Goal: Complete application form

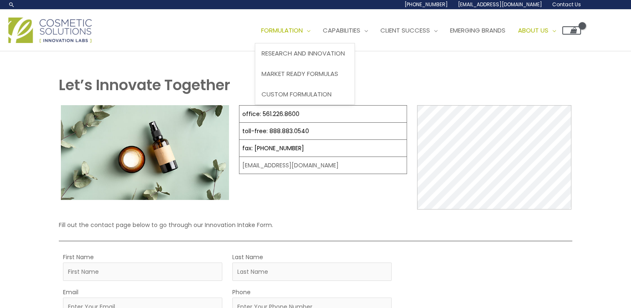
click at [311, 27] on span "Site Navigation" at bounding box center [307, 30] width 8 height 9
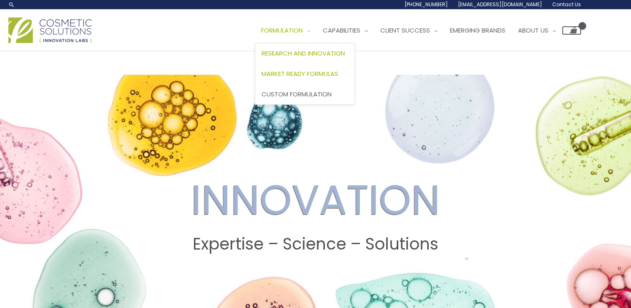
click at [319, 71] on span "Market Ready Formulas" at bounding box center [300, 73] width 77 height 9
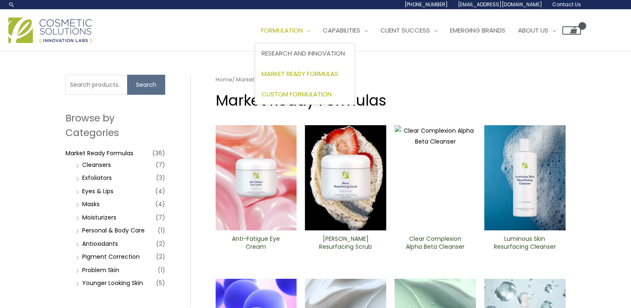
click at [303, 89] on link "Custom Formulation" at bounding box center [304, 94] width 99 height 20
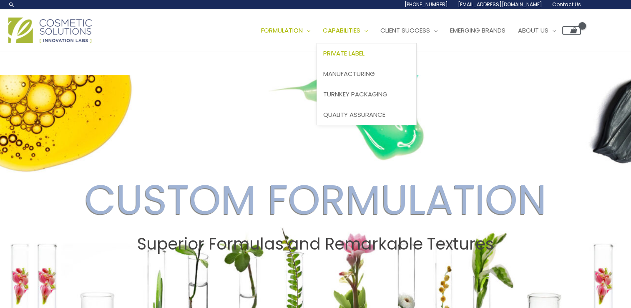
click at [365, 51] on span "Private Label" at bounding box center [343, 53] width 41 height 9
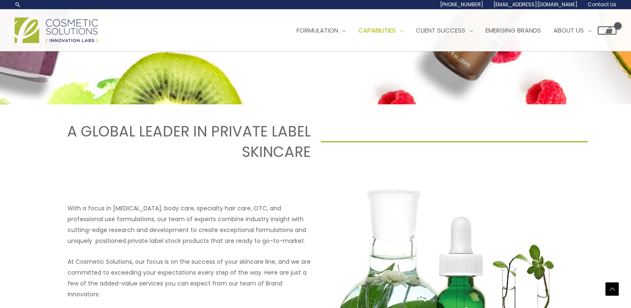
scroll to position [192, 0]
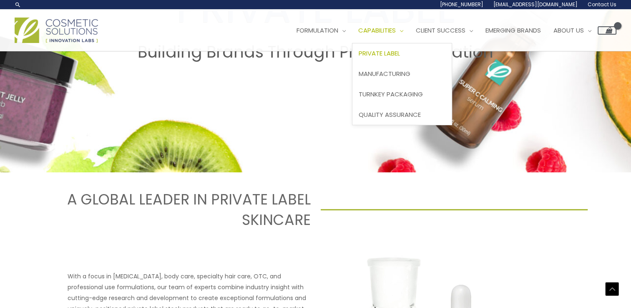
click at [396, 34] on span "Capabilities" at bounding box center [378, 30] width 38 height 9
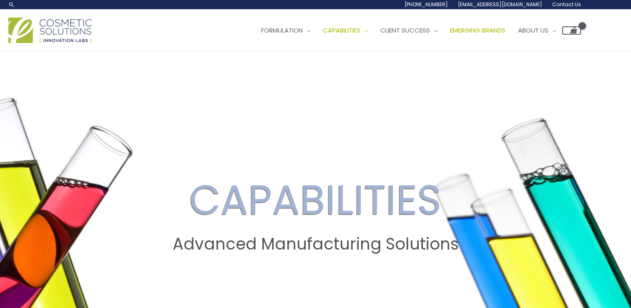
click at [506, 29] on span "Emerging Brands" at bounding box center [478, 30] width 56 height 9
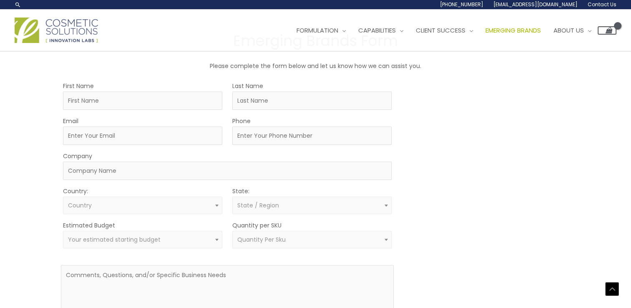
scroll to position [409, 0]
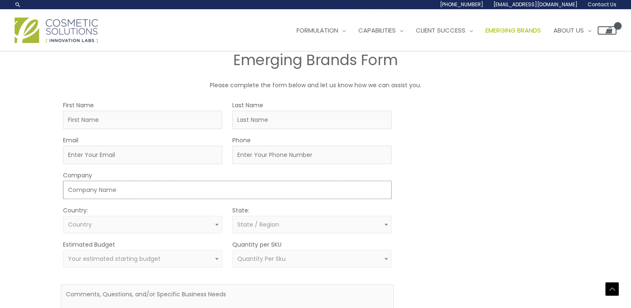
click at [189, 189] on input "Company" at bounding box center [227, 190] width 329 height 18
click at [344, 123] on input "Last Name" at bounding box center [311, 120] width 159 height 18
click at [164, 124] on input "First Name" at bounding box center [142, 120] width 159 height 18
type input "Maggie"
click at [246, 126] on input "Last Name" at bounding box center [311, 120] width 159 height 18
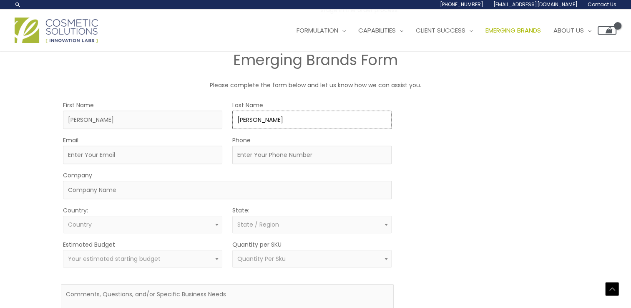
type input "Keith"
click at [106, 159] on input "Email" at bounding box center [142, 155] width 159 height 18
type input "[EMAIL_ADDRESS][DOMAIN_NAME]"
type input "5028173252"
click at [118, 193] on input "Company" at bounding box center [227, 190] width 329 height 18
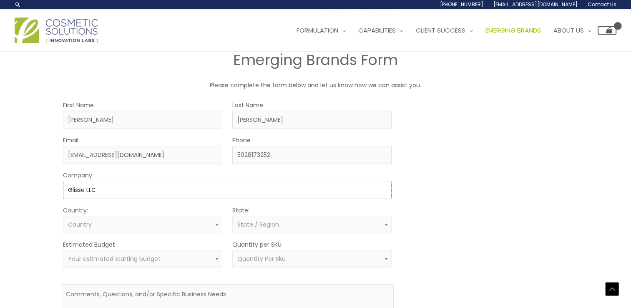
type input "Glisse LLC"
click at [67, 218] on span "Country" at bounding box center [142, 225] width 159 height 18
select select "United States"
select select
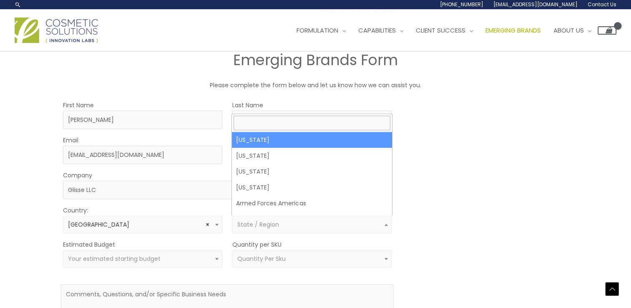
click at [275, 220] on span "State / Region" at bounding box center [258, 224] width 42 height 8
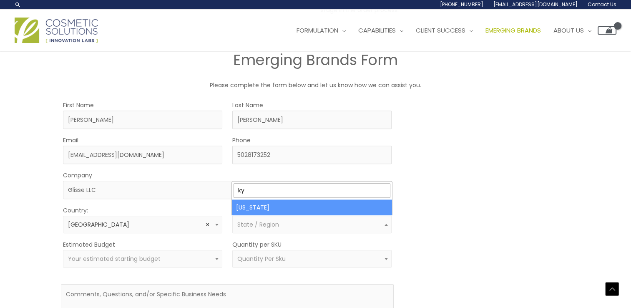
type input "ky"
select select "Kentucky"
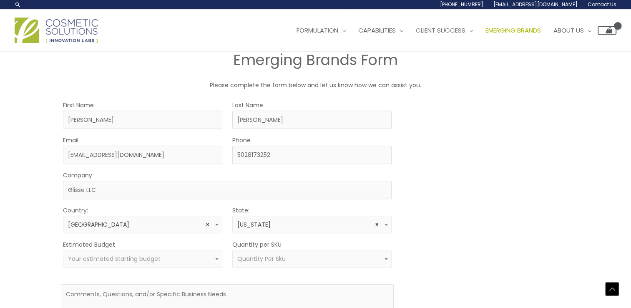
click at [164, 256] on span "Your estimated starting budget" at bounding box center [143, 259] width 150 height 8
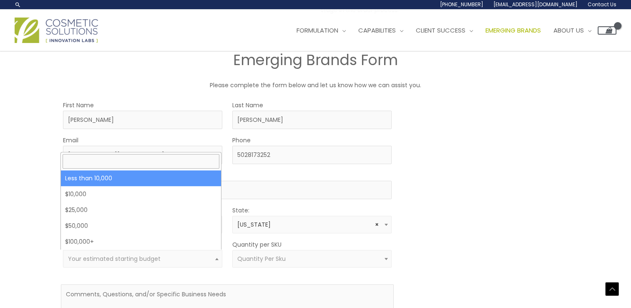
click at [30, 166] on div "EMERGING BRANDS There are more than 30.2 million small businesses in the U.S., …" at bounding box center [315, 21] width 631 height 758
click at [142, 259] on span "Your estimated starting budget" at bounding box center [114, 259] width 93 height 8
select select "-10000"
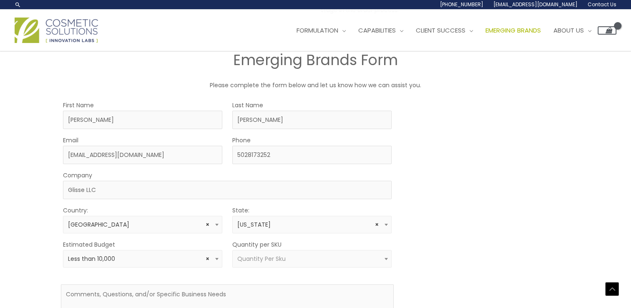
click at [246, 250] on span "Quantity Per Sku" at bounding box center [311, 259] width 159 height 18
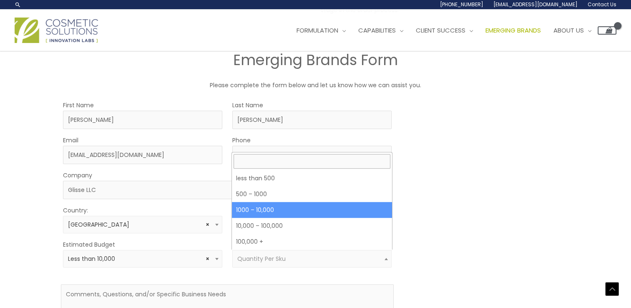
select select "4"
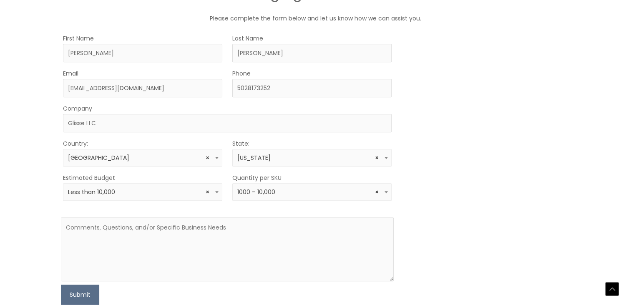
scroll to position [477, 0]
click at [144, 234] on textarea at bounding box center [227, 249] width 333 height 64
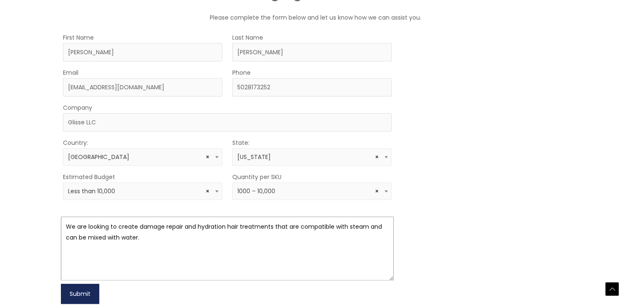
type textarea "We are looking to create damage repair and hydration hair treatments that are c…"
click at [76, 291] on button "Submit" at bounding box center [80, 294] width 38 height 20
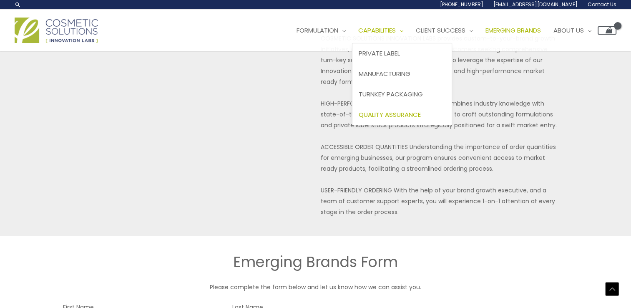
scroll to position [185, 0]
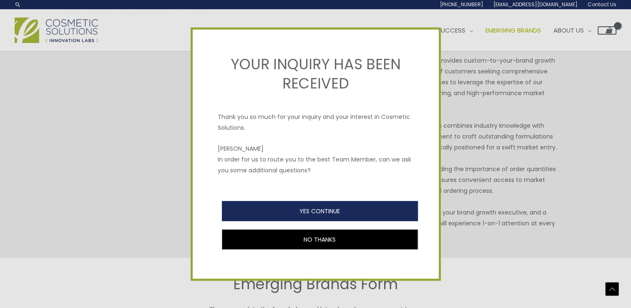
click at [312, 215] on button "YES CONTINUE" at bounding box center [320, 211] width 196 height 20
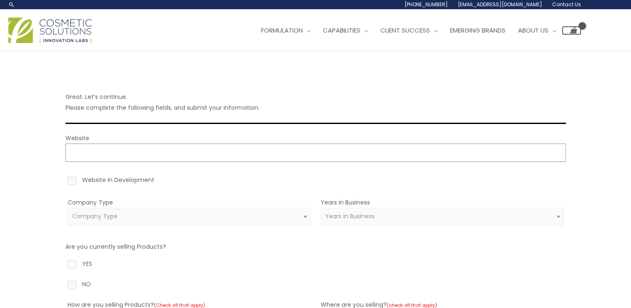
click at [119, 158] on input "Website" at bounding box center [316, 153] width 501 height 18
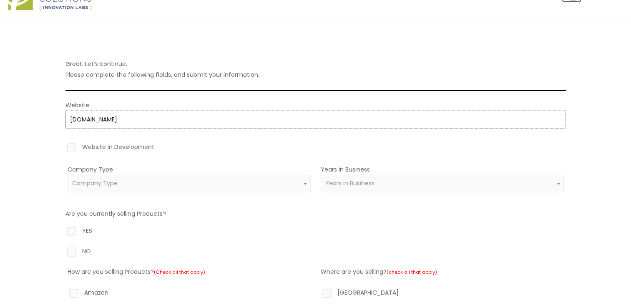
scroll to position [33, 0]
click at [99, 179] on span "Company Type" at bounding box center [94, 183] width 45 height 8
type input "https://glissehair.com"
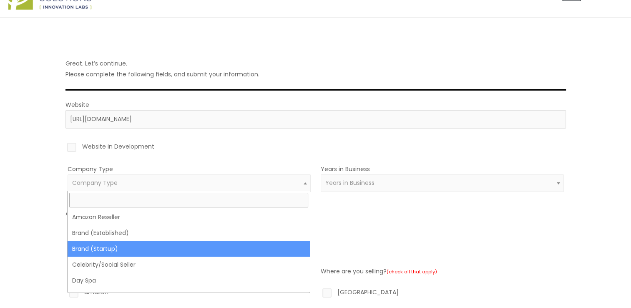
select select "39"
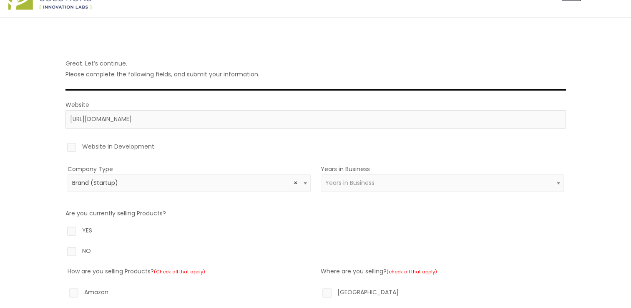
click at [347, 179] on span "Years in Business" at bounding box center [350, 183] width 49 height 8
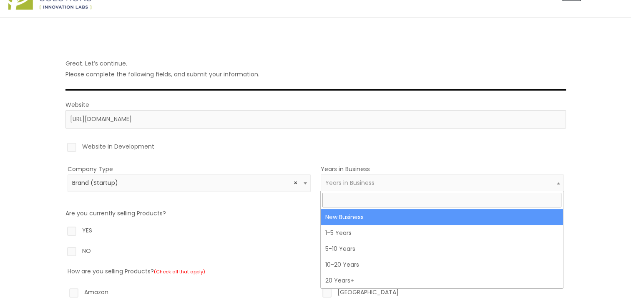
select select "1"
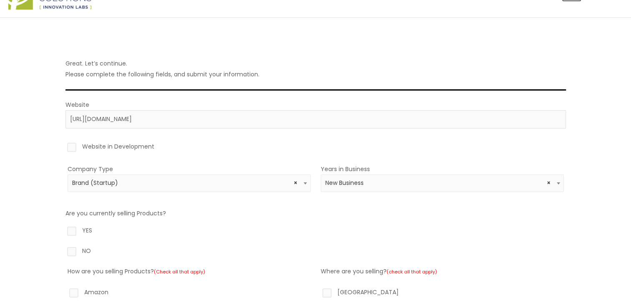
scroll to position [110, 0]
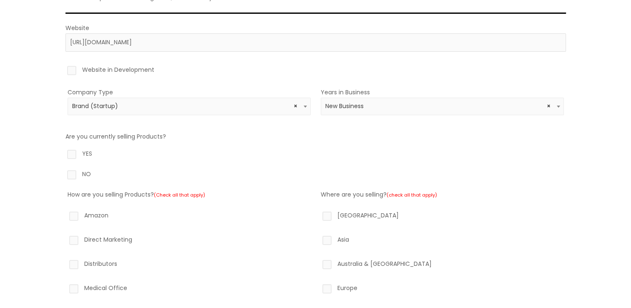
click at [77, 173] on label "NO" at bounding box center [316, 176] width 501 height 14
click at [63, 173] on input "NO" at bounding box center [59, 171] width 5 height 5
radio input "true"
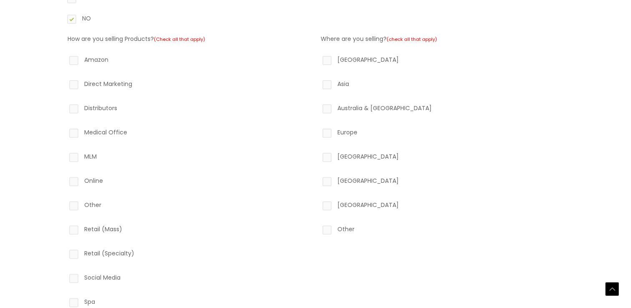
scroll to position [267, 0]
click at [74, 81] on label "Direct Marketing" at bounding box center [189, 85] width 243 height 14
click at [65, 81] on input "Direct Marketing" at bounding box center [61, 80] width 5 height 5
checkbox input "true"
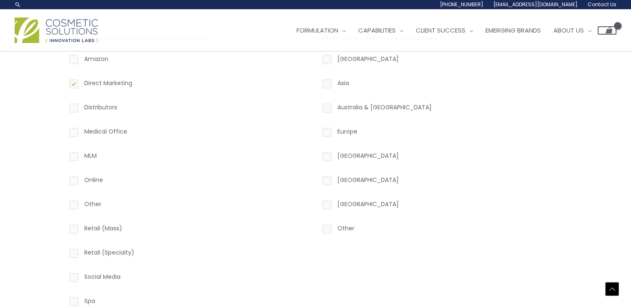
scroll to position [254, 0]
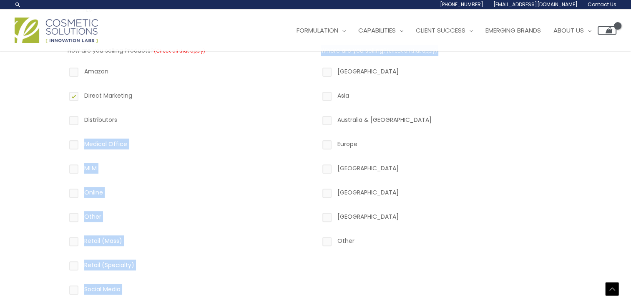
drag, startPoint x: 247, startPoint y: 112, endPoint x: 311, endPoint y: 80, distance: 71.9
click at [311, 80] on div "How are you selling Products? (Check all that apply) Amazon Direct Marketing Di…" at bounding box center [316, 183] width 501 height 277
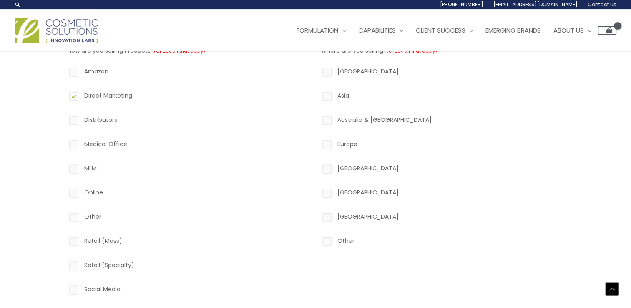
click at [390, 280] on div "Where are you selling? (check all that apply) North America Asia Australia & Ne…" at bounding box center [442, 183] width 243 height 277
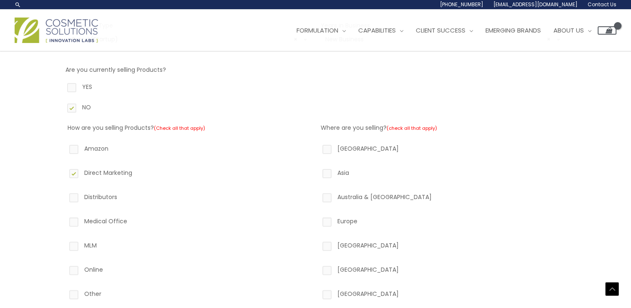
scroll to position [177, 0]
click at [331, 147] on label "North America" at bounding box center [442, 150] width 243 height 14
click at [318, 147] on input "North America" at bounding box center [315, 145] width 5 height 5
checkbox input "true"
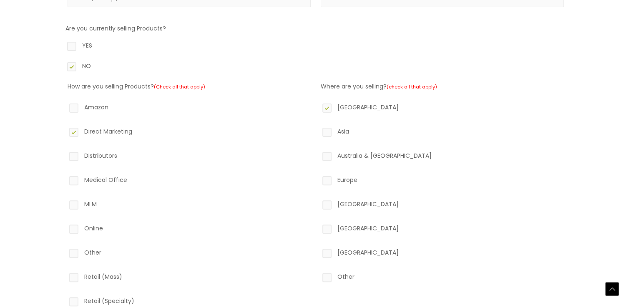
scroll to position [392, 0]
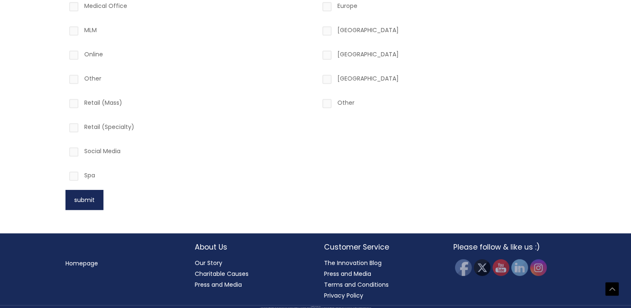
click at [78, 206] on button "submit" at bounding box center [85, 200] width 38 height 20
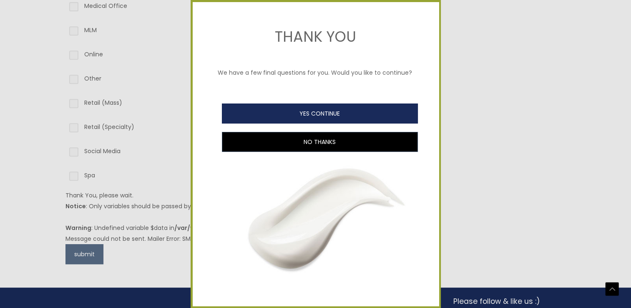
click at [329, 124] on button "YES CONTINUE" at bounding box center [320, 114] width 196 height 20
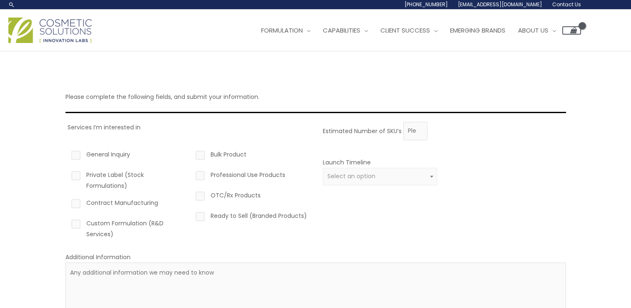
click at [74, 156] on label "General Inquiry" at bounding box center [127, 156] width 115 height 14
click at [67, 154] on input "General Inquiry" at bounding box center [63, 151] width 5 height 5
checkbox input "true"
click at [204, 157] on label "Bulk Product" at bounding box center [251, 156] width 115 height 14
click at [191, 154] on input "Bulk Product" at bounding box center [188, 151] width 5 height 5
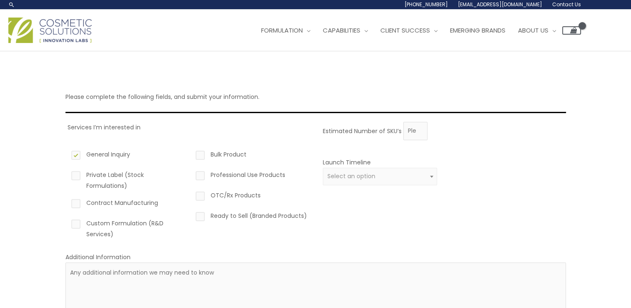
checkbox input "true"
click at [73, 220] on label "Custom Formulation (R&D Services)" at bounding box center [127, 229] width 115 height 22
click at [67, 220] on input "Custom Formulation (R&D Services)" at bounding box center [63, 220] width 5 height 5
checkbox input "true"
click at [376, 178] on span "Select an option" at bounding box center [380, 176] width 105 height 8
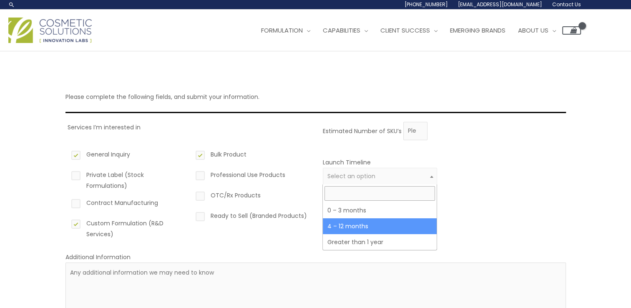
select select "3"
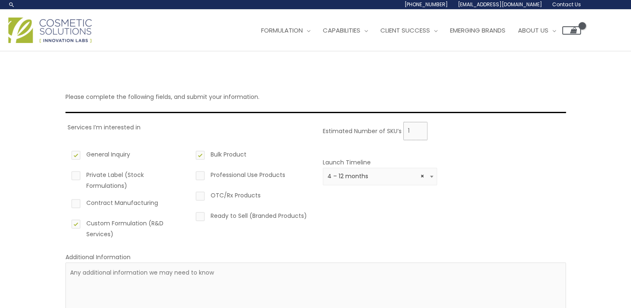
type input "1"
click at [417, 129] on input "1" at bounding box center [416, 131] width 24 height 18
click at [443, 181] on div "Launch Timeline 0 – 3 months 4 – 12 months Greater than 1 year × 4 – 12 months" at bounding box center [442, 176] width 243 height 38
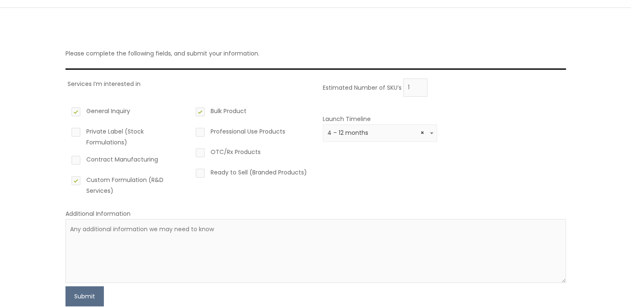
scroll to position [48, 0]
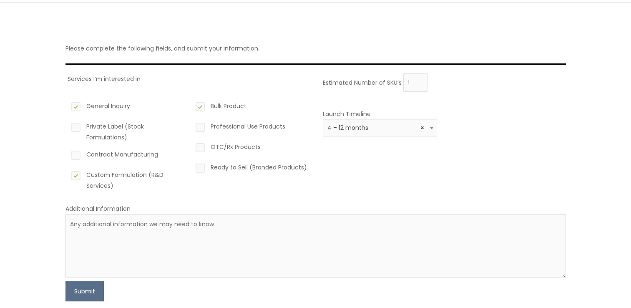
click at [88, 302] on div "Please complete the following fields, and submit your information. Services I’m…" at bounding box center [316, 163] width 518 height 321
click at [83, 283] on button "Submit" at bounding box center [85, 291] width 38 height 20
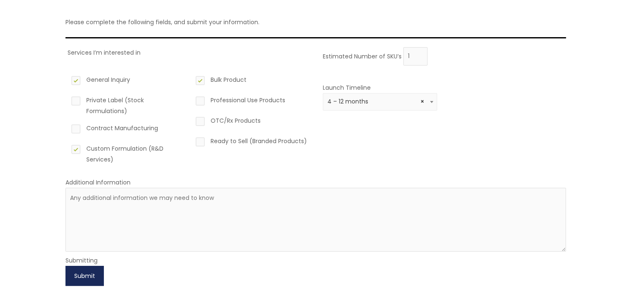
scroll to position [80, 0]
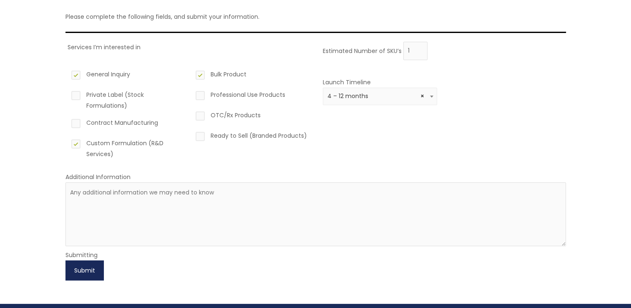
click at [91, 261] on button "Submit" at bounding box center [85, 270] width 38 height 20
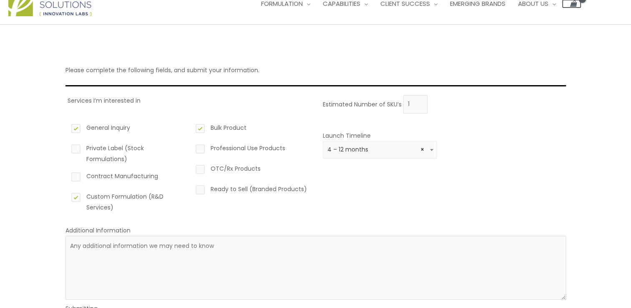
scroll to position [114, 0]
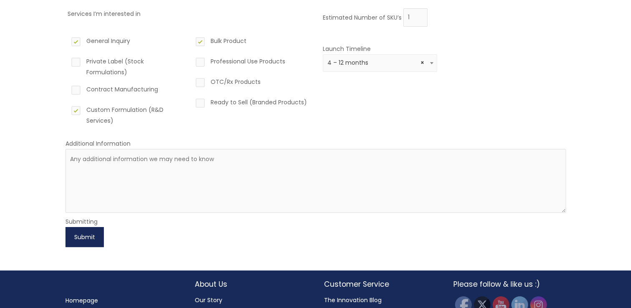
click at [86, 232] on button "Submit" at bounding box center [85, 237] width 38 height 20
click at [76, 240] on button "Submit" at bounding box center [85, 237] width 38 height 20
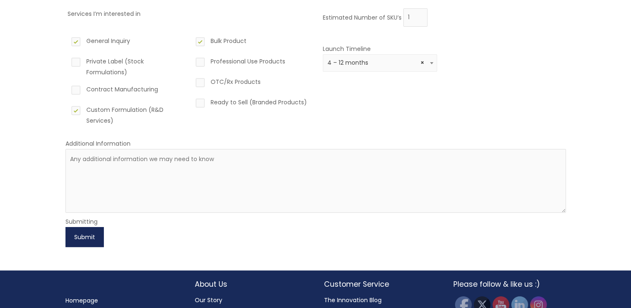
click at [76, 240] on button "Submit" at bounding box center [85, 237] width 38 height 20
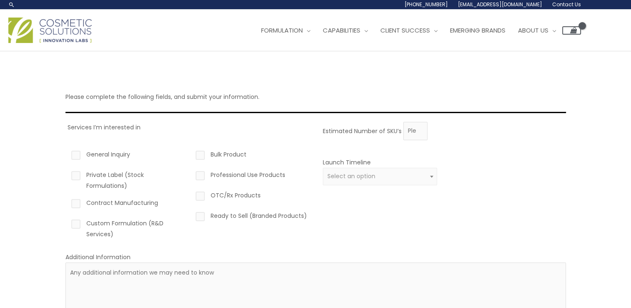
click at [74, 155] on label "General Inquiry" at bounding box center [127, 156] width 115 height 14
click at [67, 154] on input "General Inquiry" at bounding box center [63, 151] width 5 height 5
checkbox input "true"
click at [202, 150] on label "Bulk Product" at bounding box center [251, 156] width 115 height 14
click at [191, 150] on input "Bulk Product" at bounding box center [188, 151] width 5 height 5
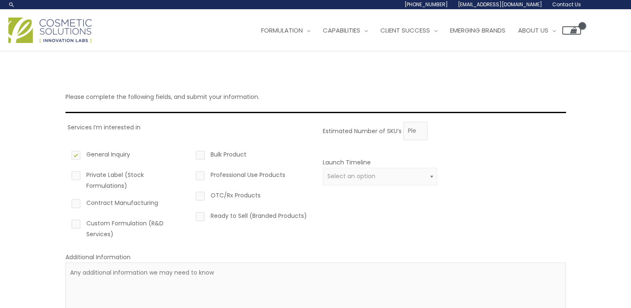
checkbox input "true"
click at [77, 224] on label "Custom Formulation (R&D Services)" at bounding box center [127, 229] width 115 height 22
click at [67, 223] on input "Custom Formulation (R&D Services)" at bounding box center [63, 220] width 5 height 5
checkbox input "true"
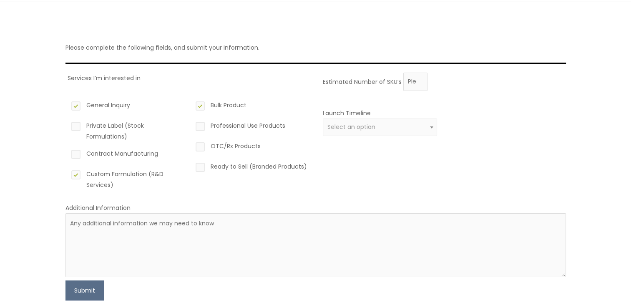
scroll to position [50, 0]
click at [418, 85] on input "Estimated Number of SKU’s" at bounding box center [416, 81] width 24 height 18
click at [418, 73] on input "Estimated Number of SKU’s" at bounding box center [416, 81] width 24 height 18
type input "1"
click at [419, 78] on input "1" at bounding box center [416, 81] width 24 height 18
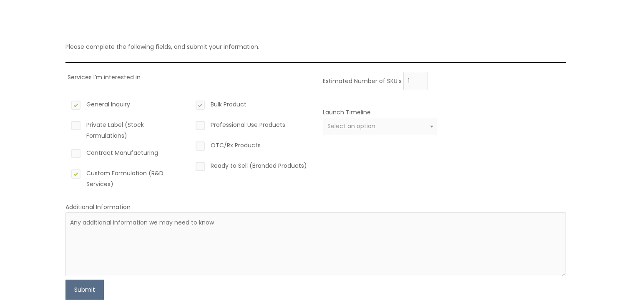
click at [387, 112] on div "Launch Timeline 0 – 3 months 4 – 12 months Greater than 1 year Select an option" at bounding box center [380, 126] width 115 height 38
click at [361, 125] on span "Select an option" at bounding box center [352, 126] width 48 height 8
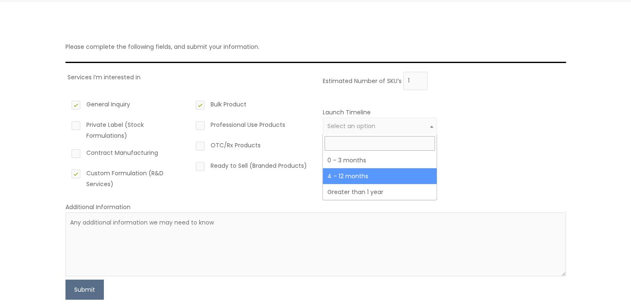
select select "3"
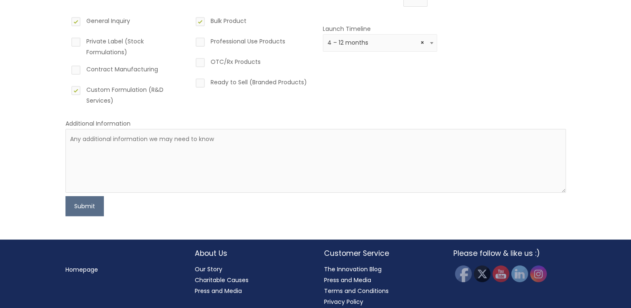
scroll to position [140, 0]
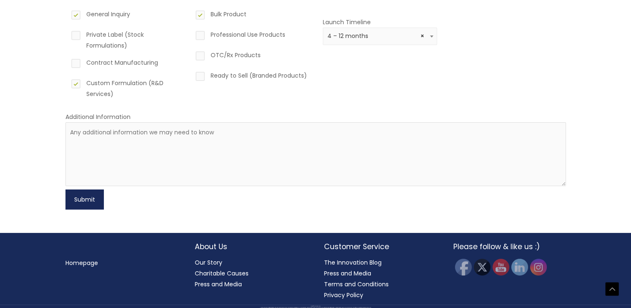
click at [95, 205] on button "Submit" at bounding box center [85, 199] width 38 height 20
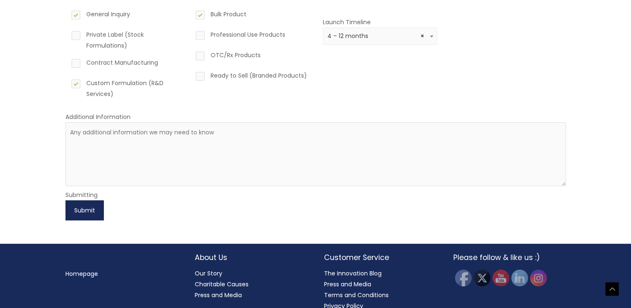
click at [95, 205] on button "Submit" at bounding box center [85, 210] width 38 height 20
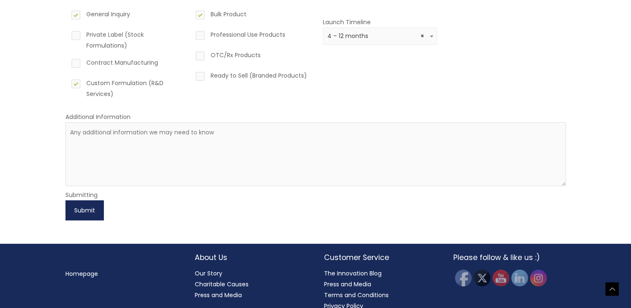
click at [95, 205] on button "Submit" at bounding box center [85, 210] width 38 height 20
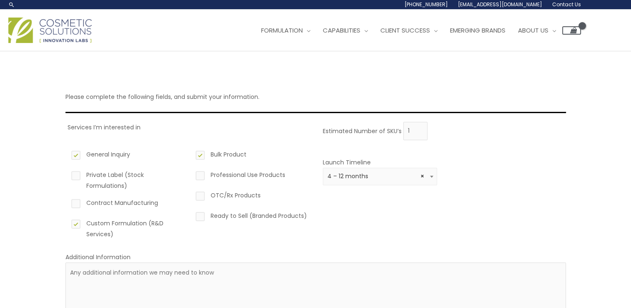
scroll to position [152, 0]
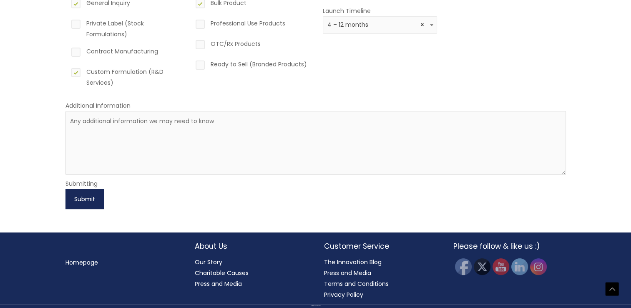
click at [87, 204] on button "Submit" at bounding box center [85, 199] width 38 height 20
click at [76, 202] on button "Submit" at bounding box center [85, 199] width 38 height 20
click at [92, 199] on button "Submit" at bounding box center [85, 199] width 38 height 20
